Goal: Task Accomplishment & Management: Use online tool/utility

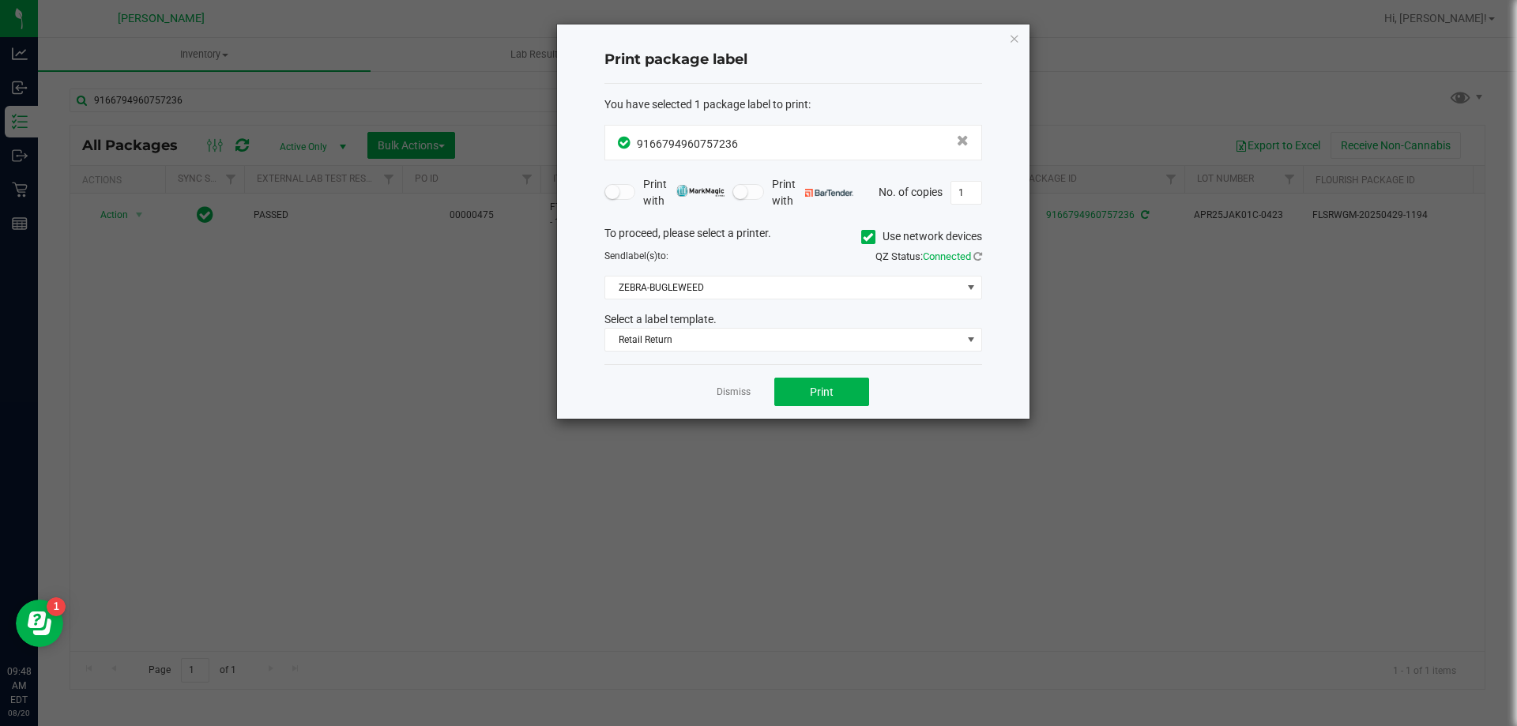
click at [714, 379] on div "Dismiss Print" at bounding box center [794, 391] width 378 height 55
click at [716, 382] on div "Dismiss Print" at bounding box center [794, 391] width 378 height 55
click at [717, 384] on app-cancel-button "Dismiss" at bounding box center [734, 392] width 34 height 17
click at [733, 391] on link "Dismiss" at bounding box center [734, 392] width 34 height 13
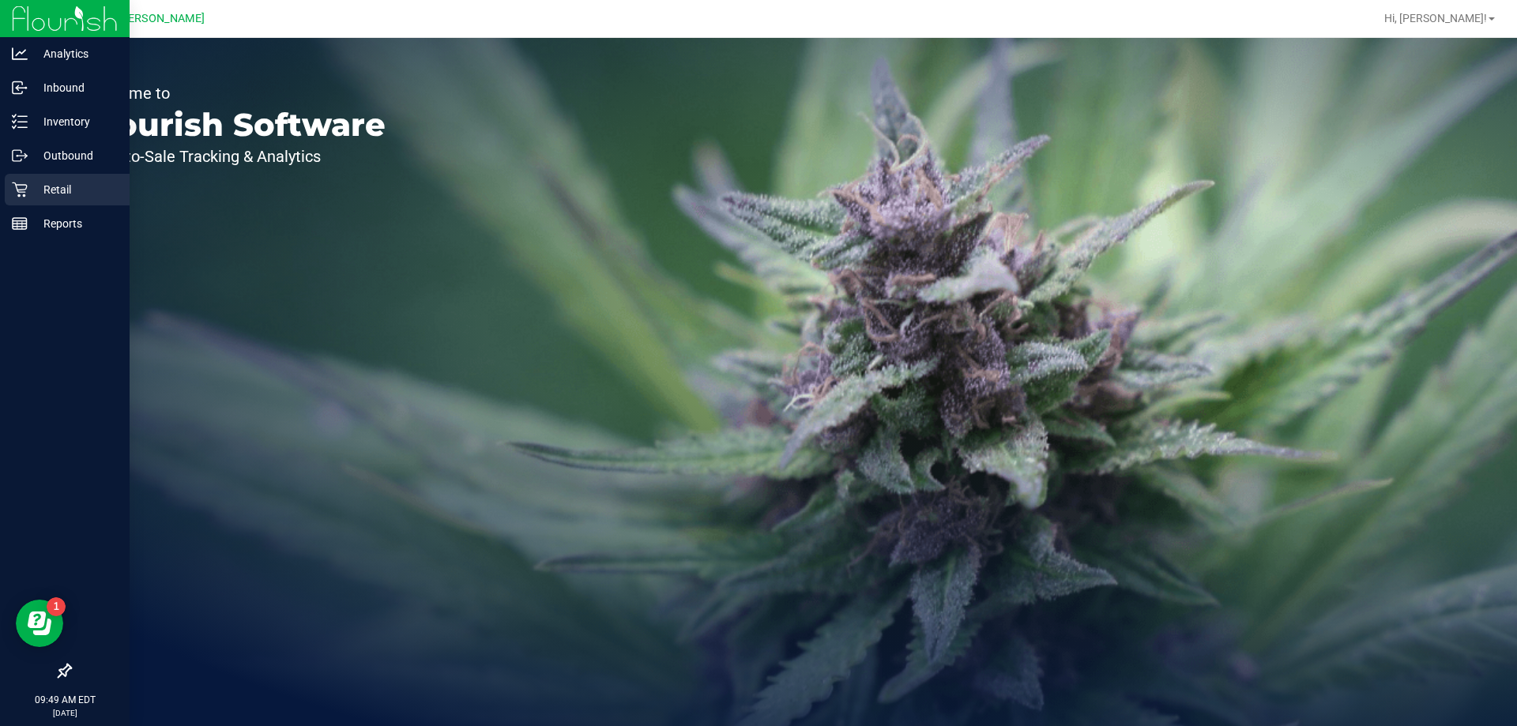
click at [44, 193] on p "Retail" at bounding box center [75, 189] width 95 height 19
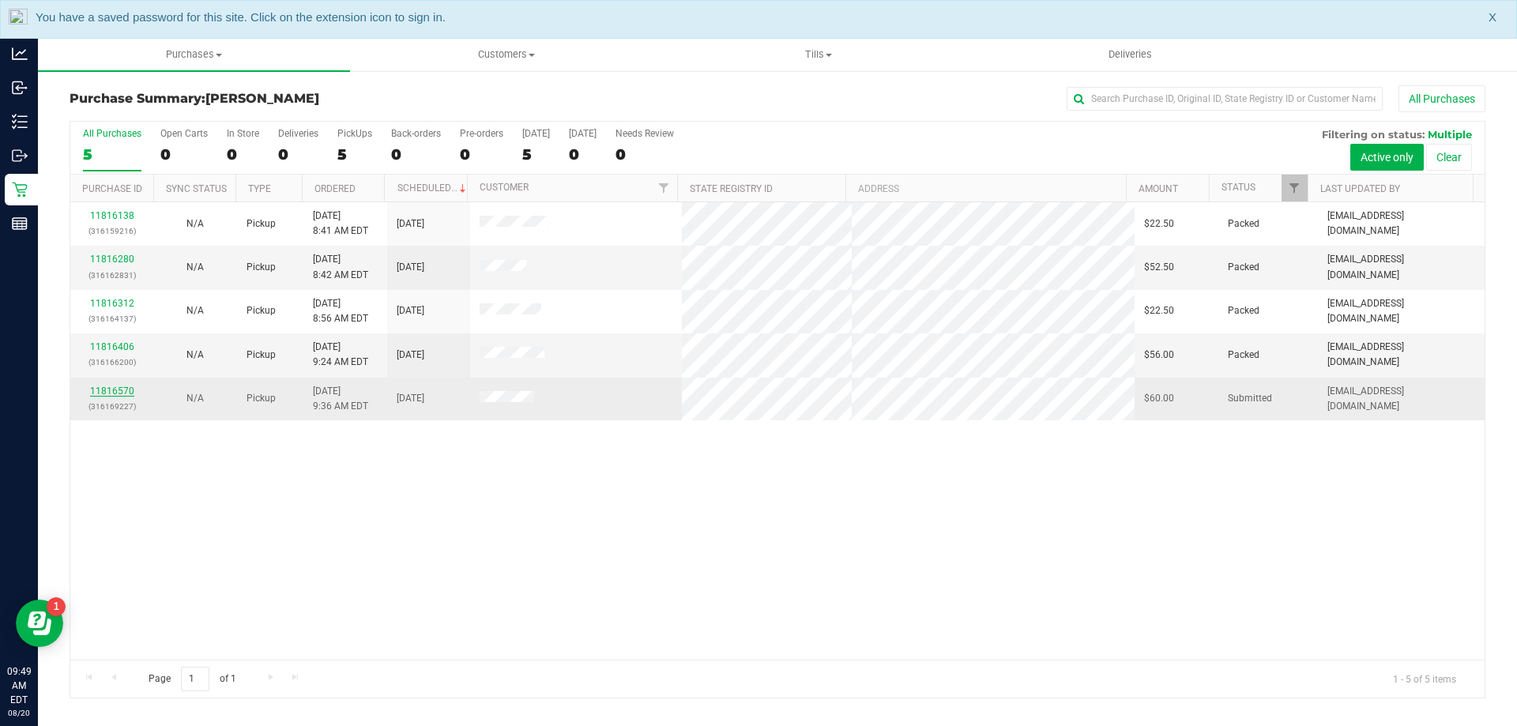
click at [122, 387] on link "11816570" at bounding box center [112, 391] width 44 height 11
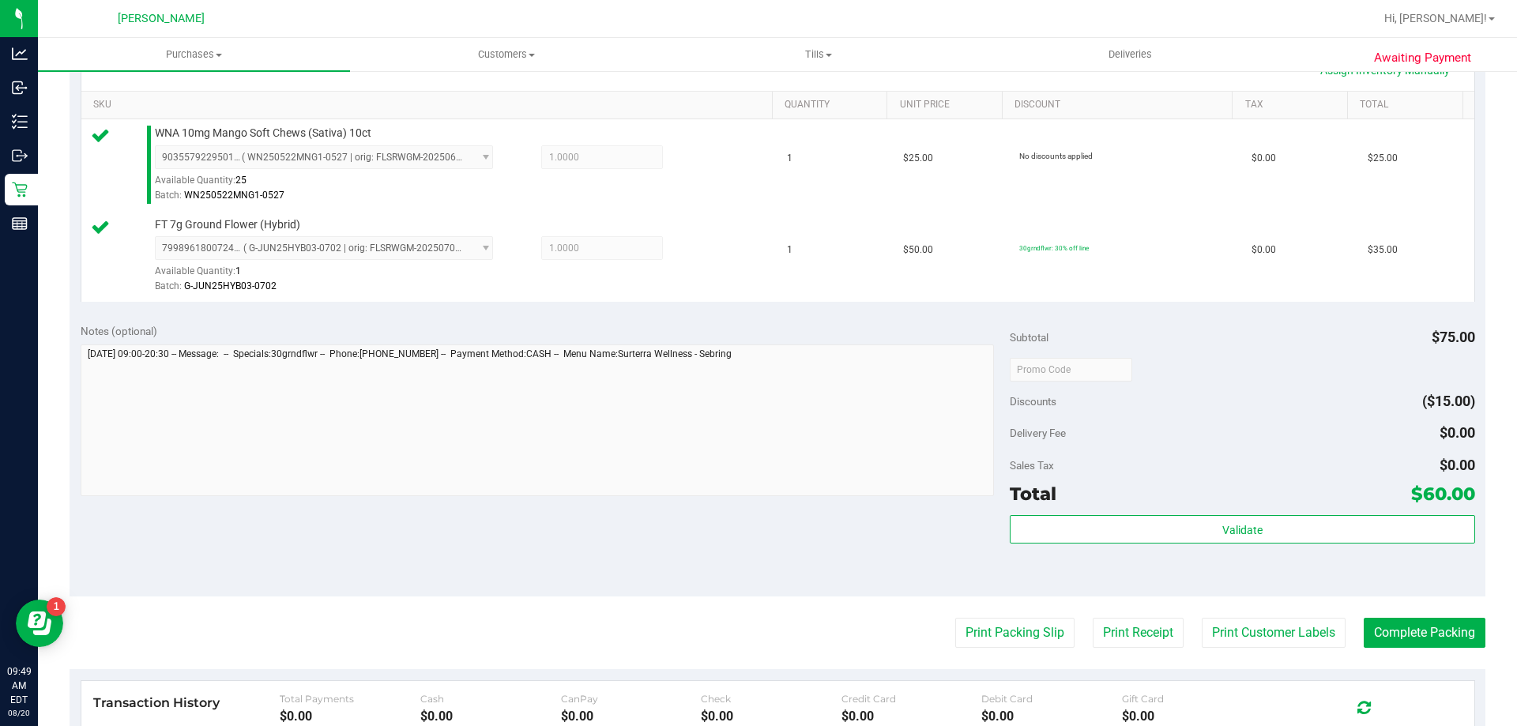
scroll to position [474, 0]
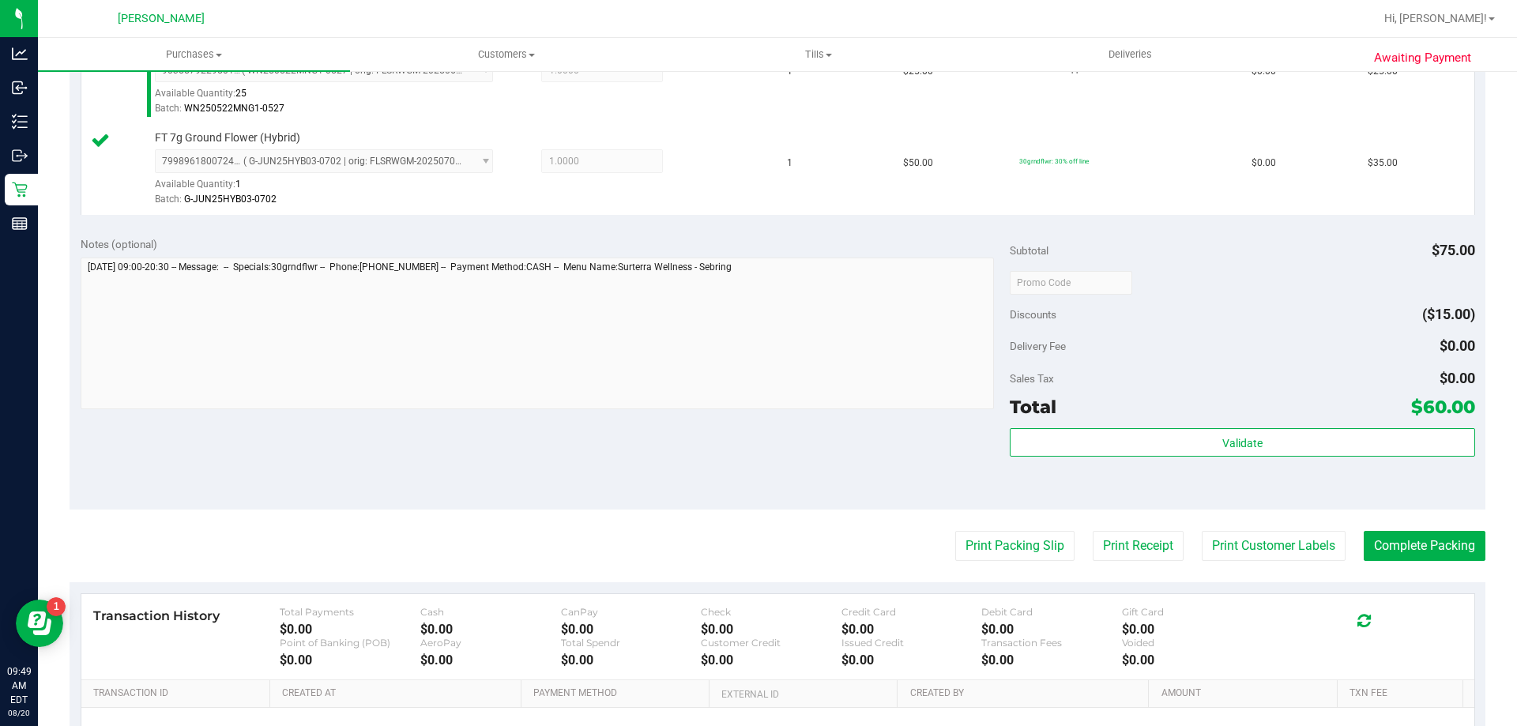
click at [978, 562] on purchase-details "Back Edit Purchase Cancel Purchase View Profile # 11816570 BioTrack ID: - Submi…" at bounding box center [778, 244] width 1416 height 1267
click at [985, 553] on button "Print Packing Slip" at bounding box center [1014, 546] width 119 height 30
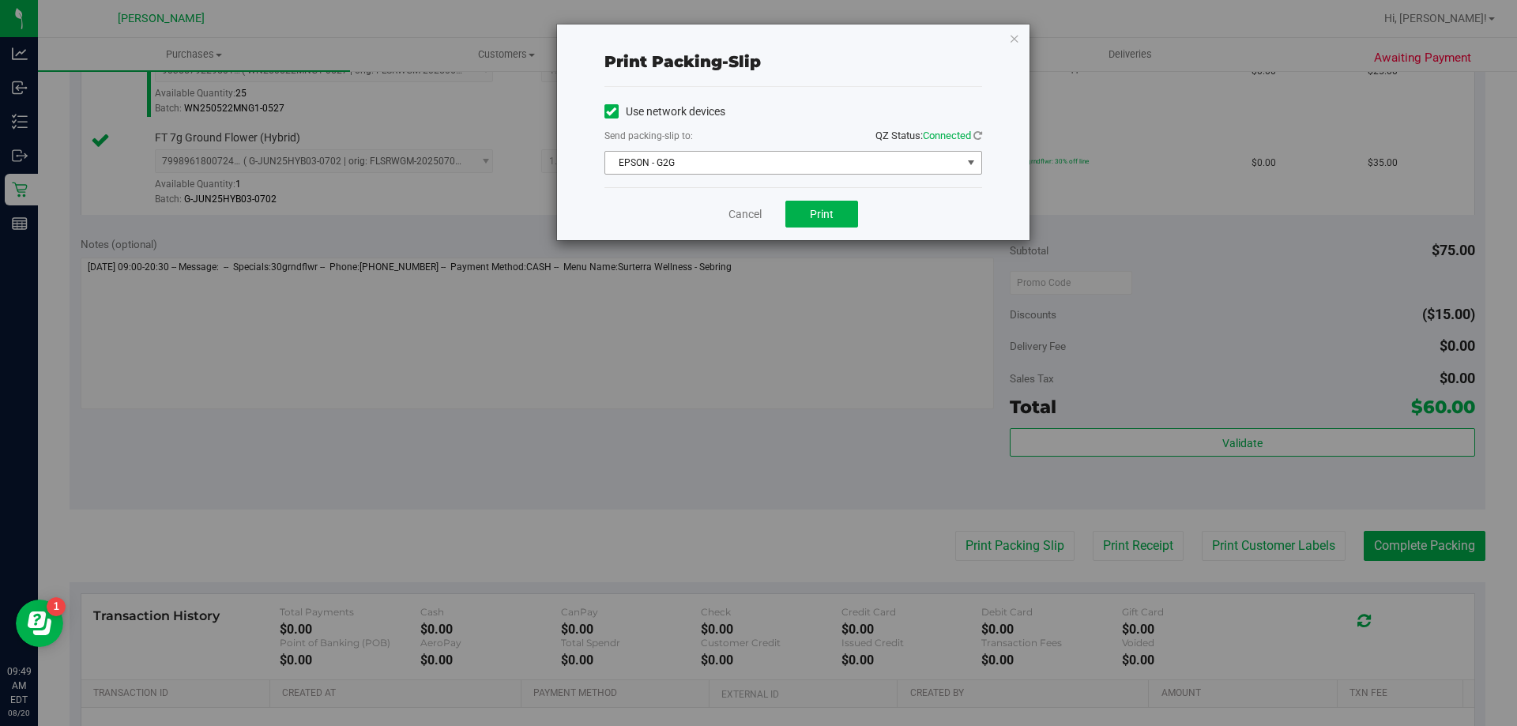
click at [741, 173] on span "EPSON - G2G" at bounding box center [783, 163] width 356 height 22
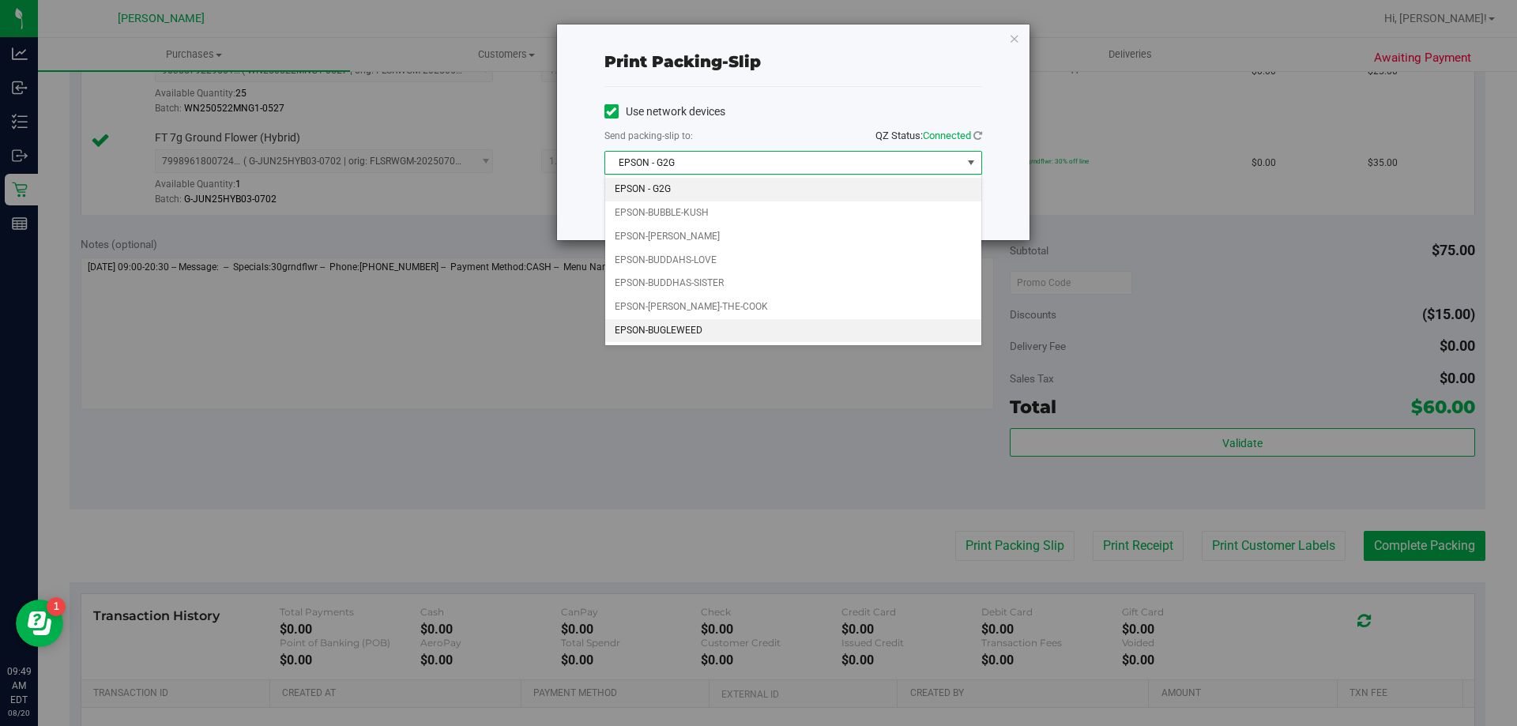
click at [752, 331] on li "EPSON-BUGLEWEED" at bounding box center [793, 331] width 376 height 24
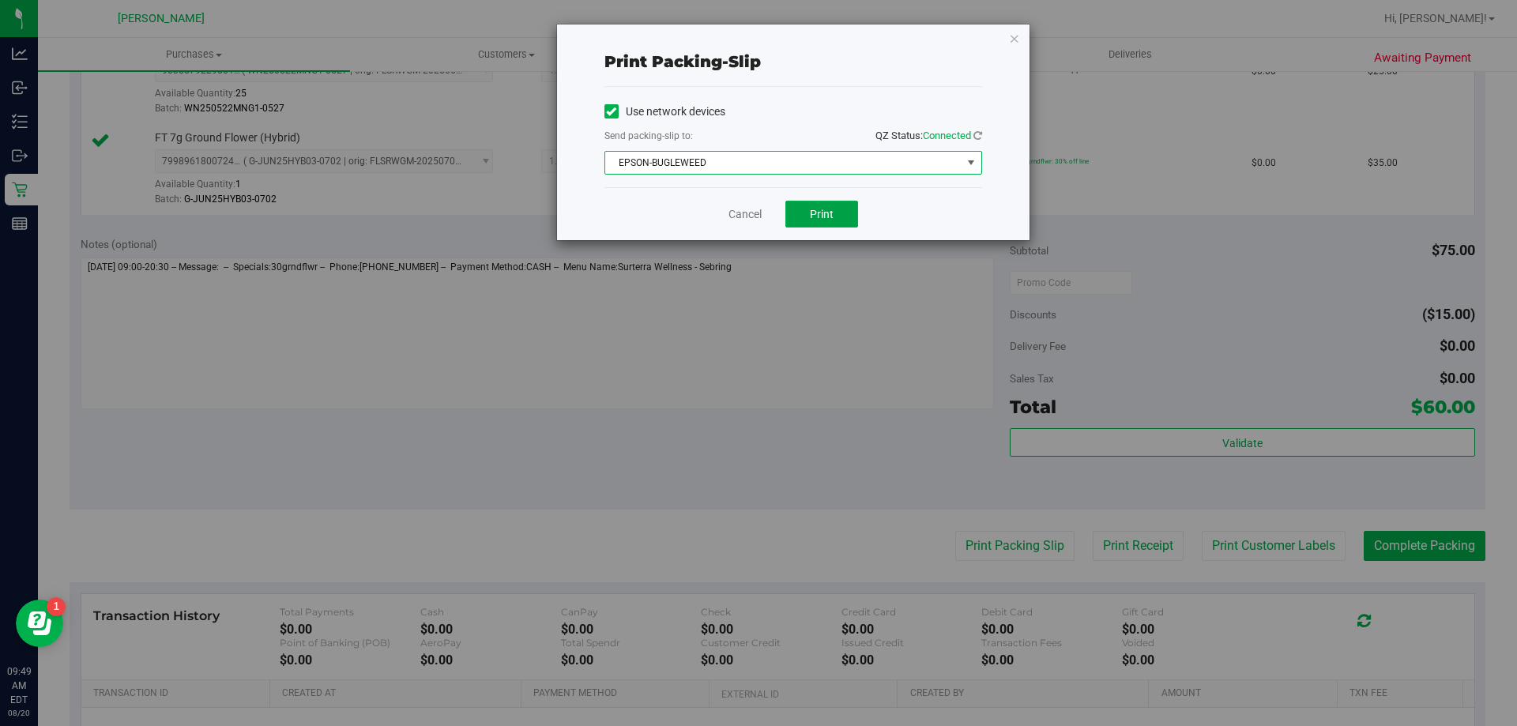
drag, startPoint x: 812, startPoint y: 215, endPoint x: 864, endPoint y: 234, distance: 55.5
click at [812, 216] on span "Print" at bounding box center [822, 214] width 24 height 13
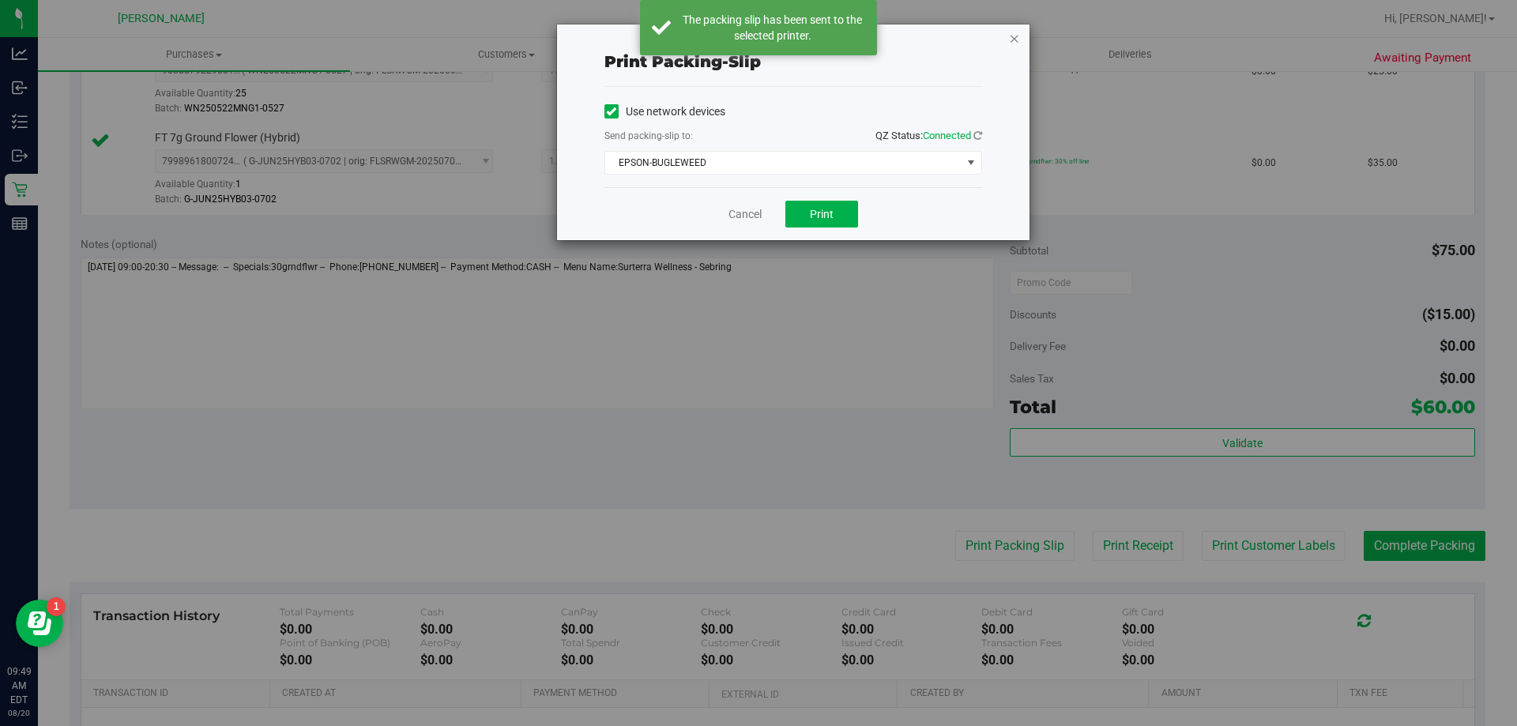
click at [1015, 41] on icon "button" at bounding box center [1014, 37] width 11 height 19
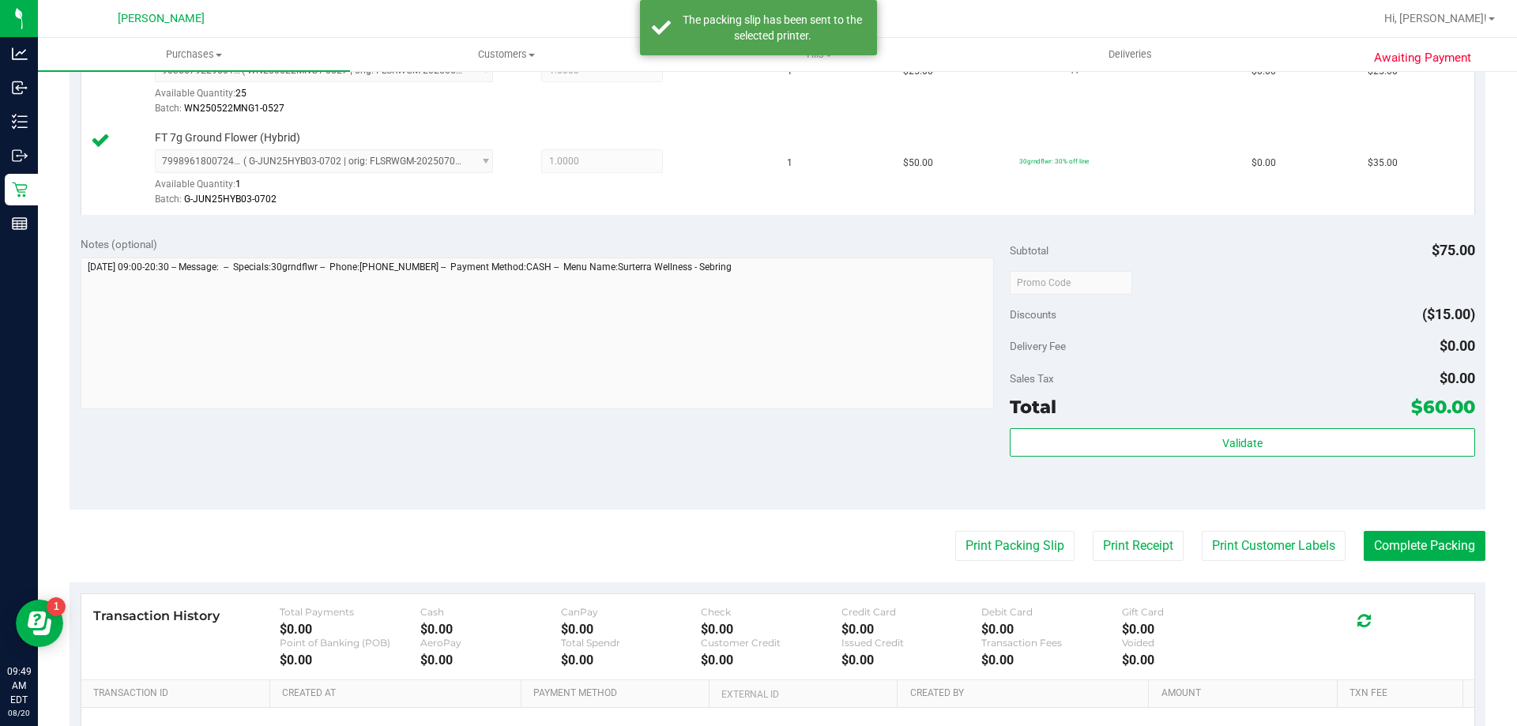
click at [1373, 529] on purchase-details "Back Edit Purchase Cancel Purchase View Profile # 11816570 BioTrack ID: - Submi…" at bounding box center [778, 244] width 1416 height 1267
click at [1377, 538] on button "Complete Packing" at bounding box center [1425, 546] width 122 height 30
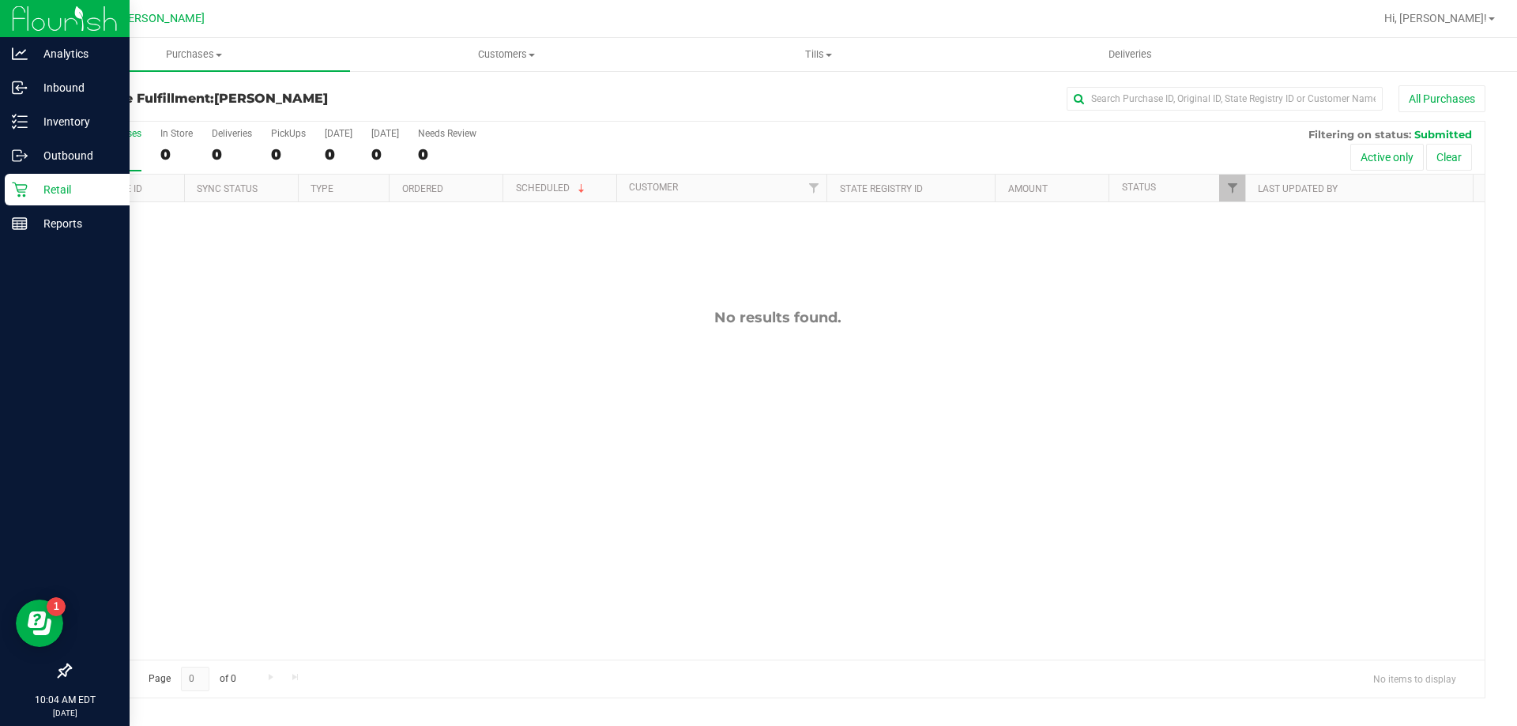
click at [28, 201] on div "Retail" at bounding box center [67, 190] width 125 height 32
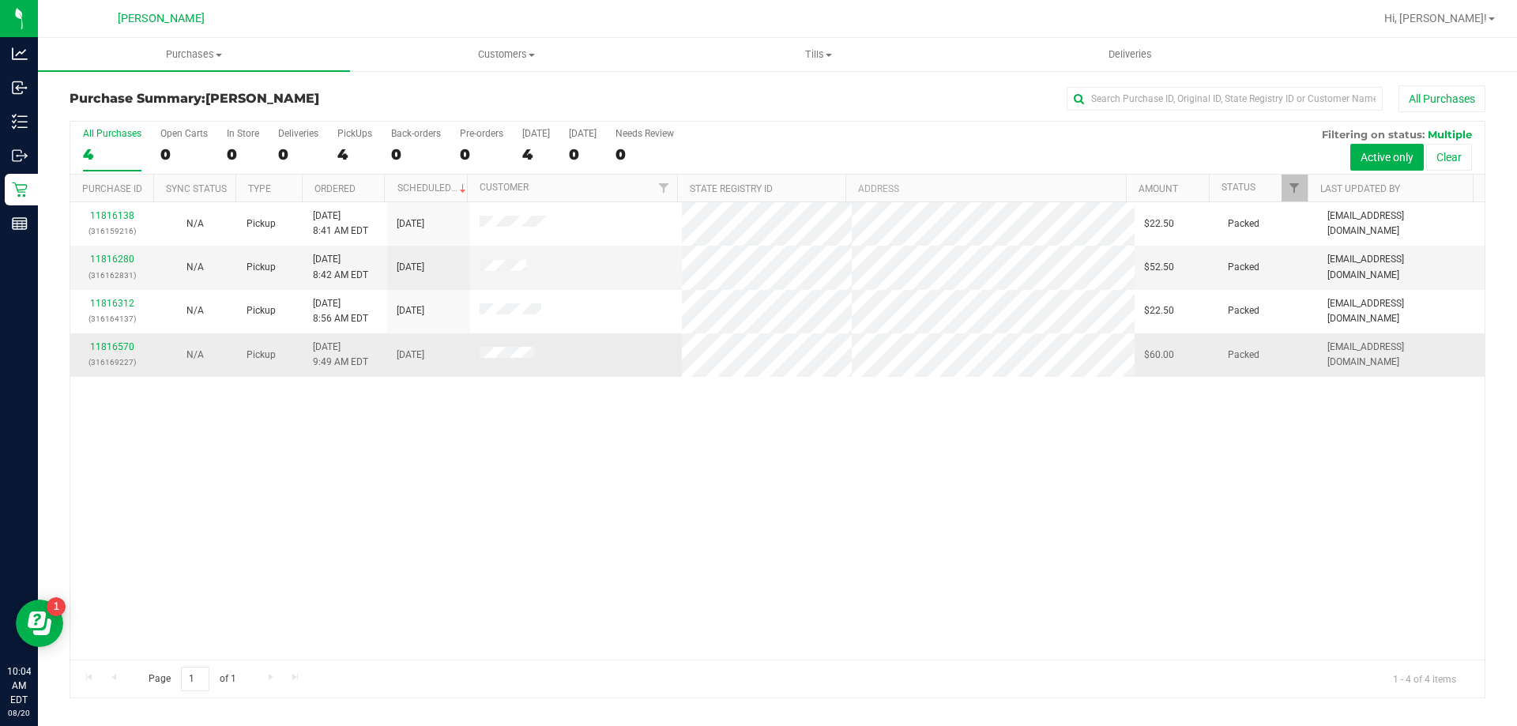
click at [106, 339] on td "11816570 (316169227)" at bounding box center [111, 354] width 83 height 43
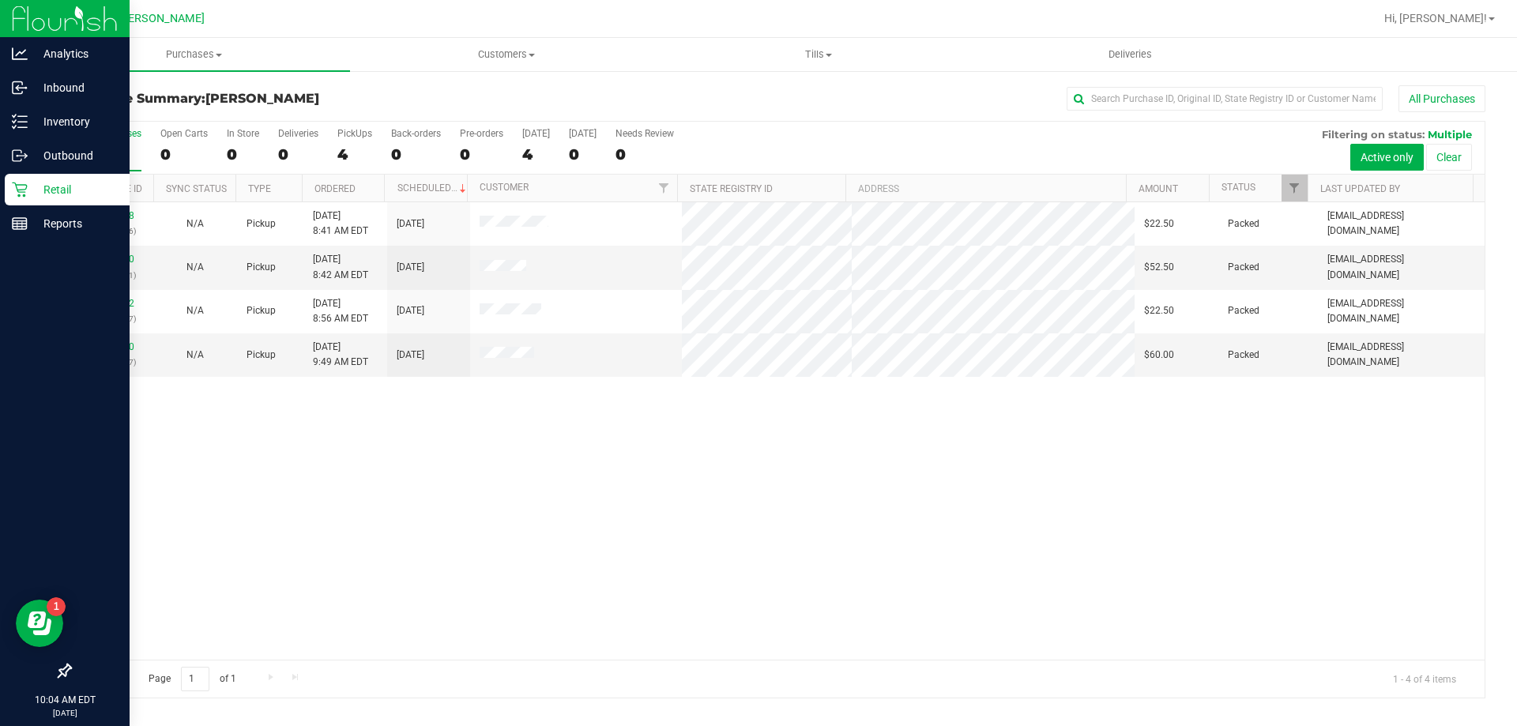
click at [57, 189] on p "Retail" at bounding box center [75, 189] width 95 height 19
